Goal: Navigation & Orientation: Find specific page/section

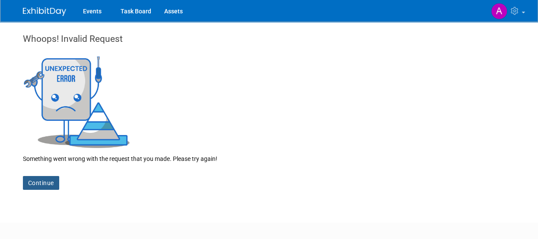
click at [35, 184] on link "Continue" at bounding box center [41, 183] width 36 height 14
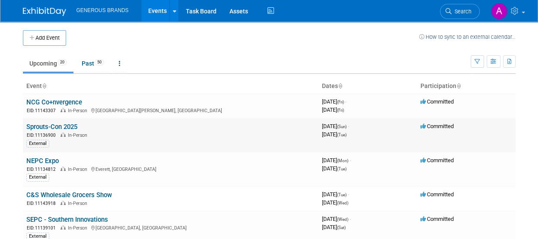
click at [55, 125] on link "Sprouts-Con 2025" at bounding box center [51, 127] width 51 height 8
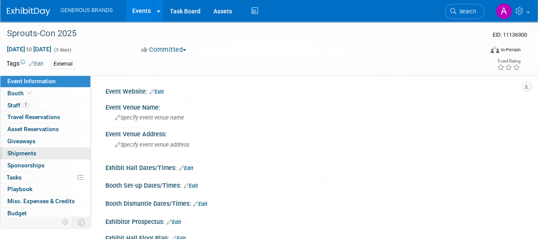
click at [49, 149] on link "0 Shipments 0" at bounding box center [45, 154] width 90 height 12
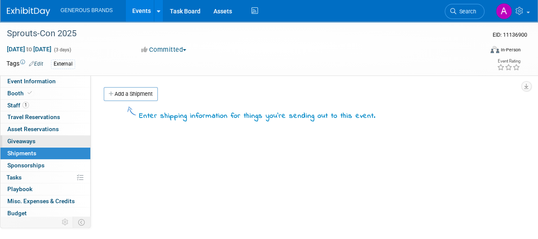
click at [36, 140] on link "0 Giveaways 0" at bounding box center [45, 142] width 90 height 12
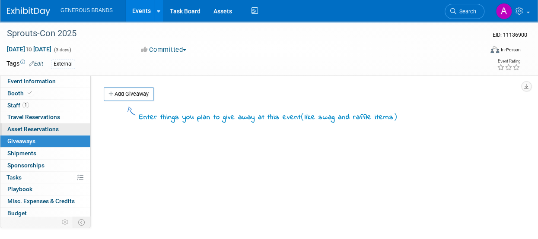
click at [41, 127] on span "Asset Reservations 0" at bounding box center [32, 129] width 51 height 7
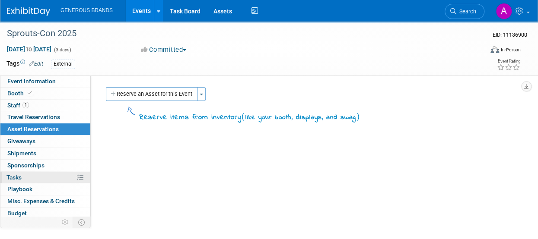
click at [43, 176] on link "0% Tasks 0%" at bounding box center [45, 178] width 90 height 12
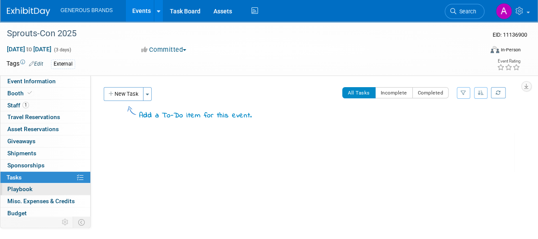
click at [50, 187] on link "0 Playbook 0" at bounding box center [45, 190] width 90 height 12
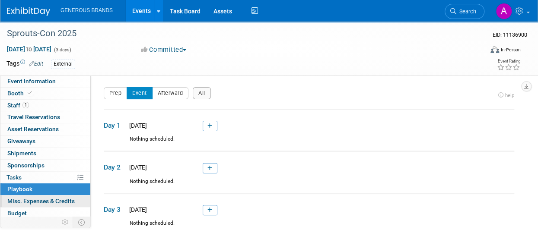
click at [57, 198] on span "Misc. Expenses & Credits 0" at bounding box center [40, 201] width 67 height 7
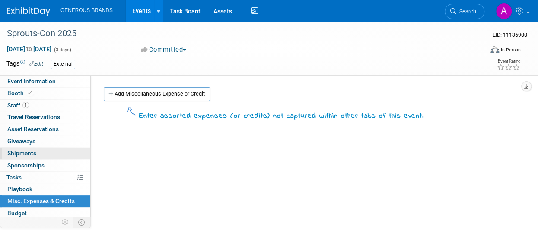
click at [52, 157] on link "0 Shipments 0" at bounding box center [45, 154] width 90 height 12
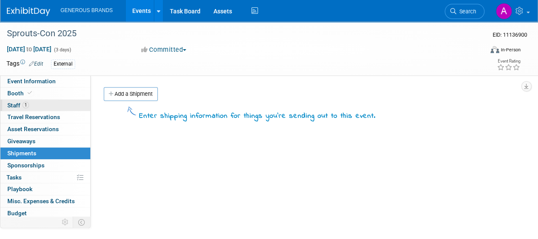
click at [31, 101] on link "1 Staff 1" at bounding box center [45, 106] width 90 height 12
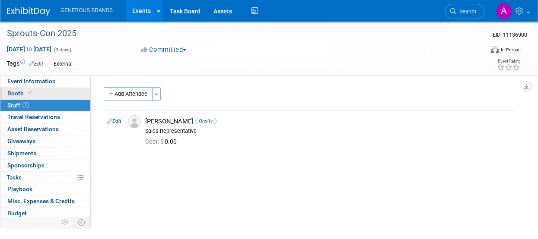
click at [28, 93] on icon at bounding box center [30, 93] width 4 height 5
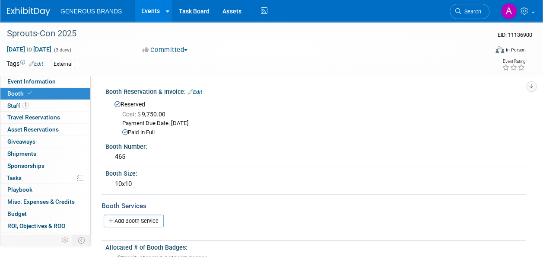
scroll to position [128, 0]
